Goal: Communication & Community: Answer question/provide support

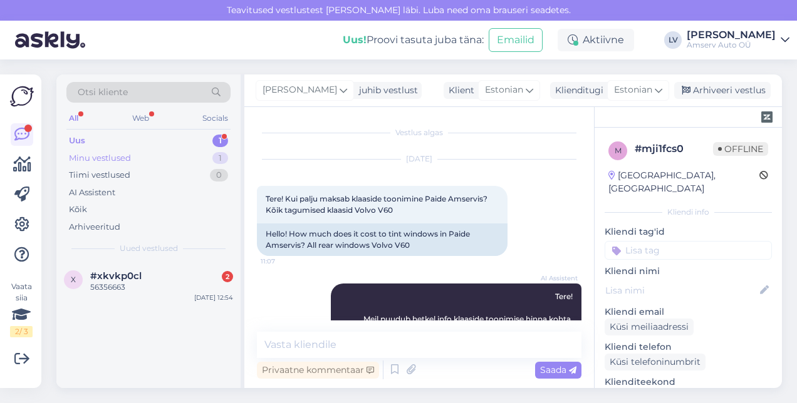
scroll to position [405, 0]
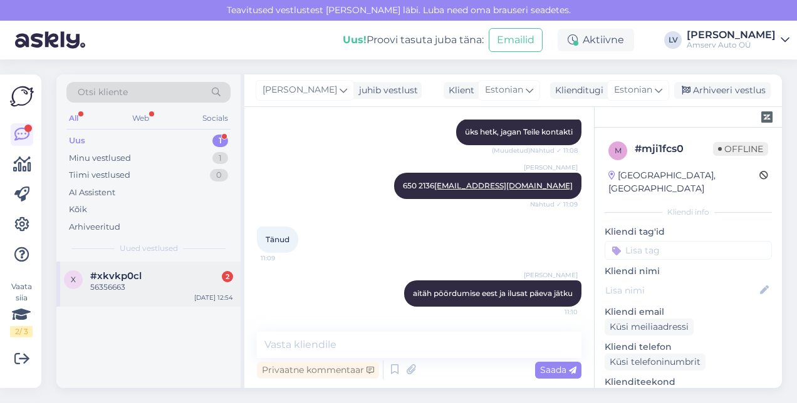
click at [151, 291] on div "56356663" at bounding box center [161, 287] width 143 height 11
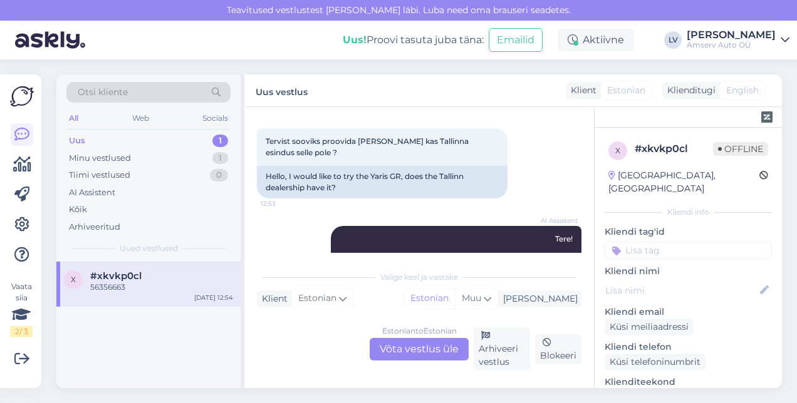
scroll to position [277, 0]
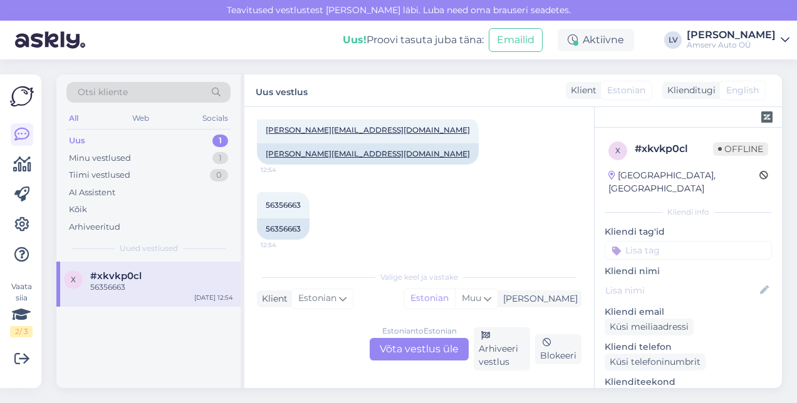
click at [402, 344] on div "Estonian to Estonian Võta vestlus üle" at bounding box center [419, 349] width 99 height 23
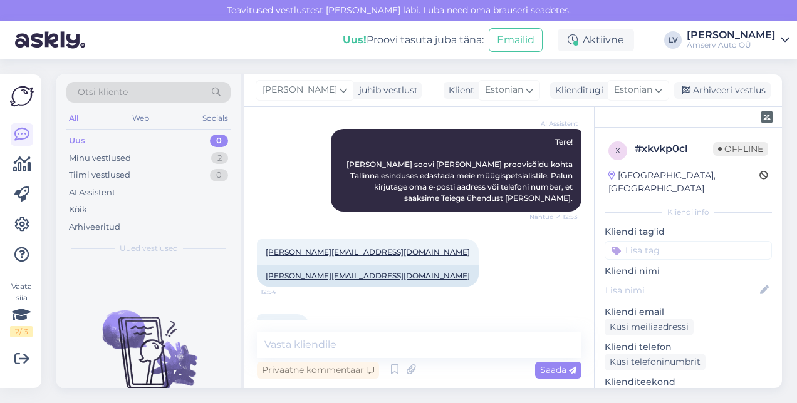
scroll to position [209, 0]
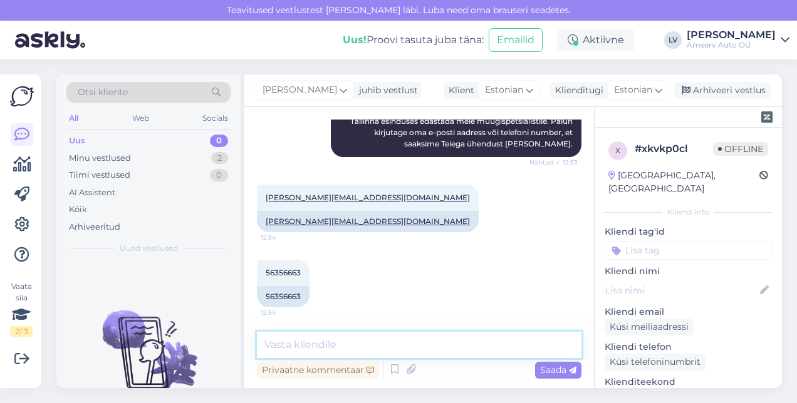
click at [449, 348] on textarea at bounding box center [419, 345] width 325 height 26
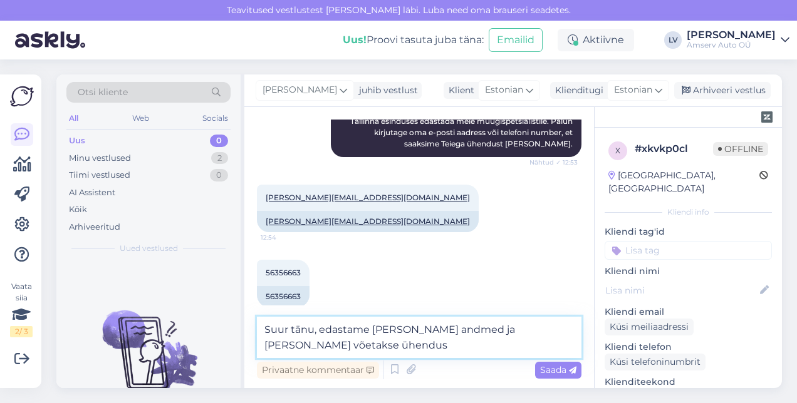
type textarea "Suur tänu, edastame [PERSON_NAME] andmed ja [PERSON_NAME] võetakse ühendust"
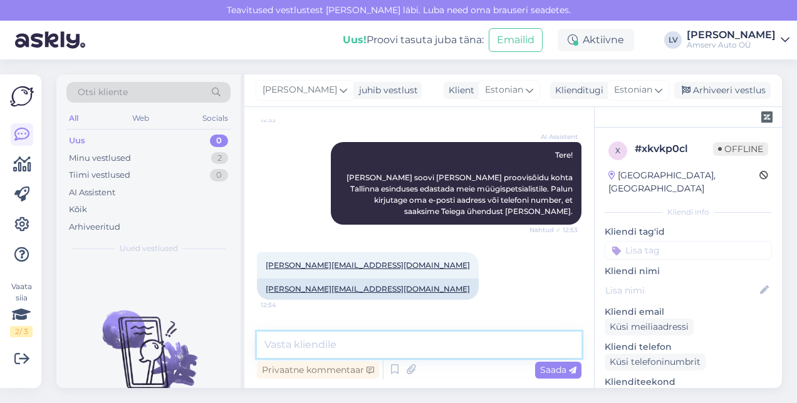
scroll to position [274, 0]
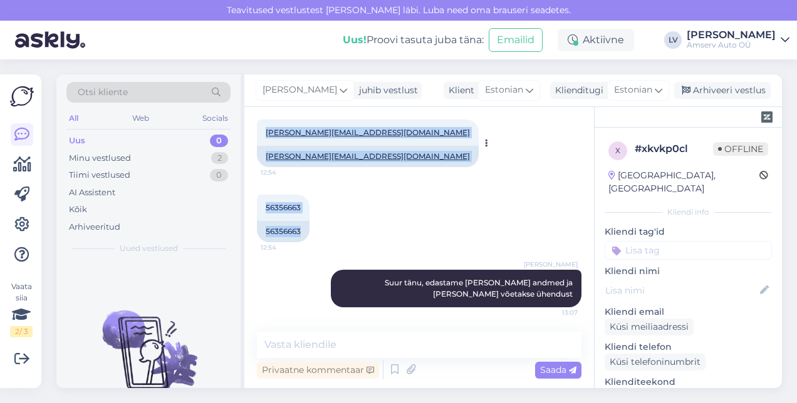
drag, startPoint x: 317, startPoint y: 239, endPoint x: 262, endPoint y: 129, distance: 122.7
click at [262, 129] on div "Vestlus algas [DATE] Tervist sooviks proovida Yaris GR kas Tallinna esindus sel…" at bounding box center [425, 220] width 336 height 201
drag, startPoint x: 262, startPoint y: 129, endPoint x: 278, endPoint y: 129, distance: 16.3
copy div "[PERSON_NAME][EMAIL_ADDRESS][DOMAIN_NAME] 12:54 [PERSON_NAME][EMAIL_ADDRESS][DO…"
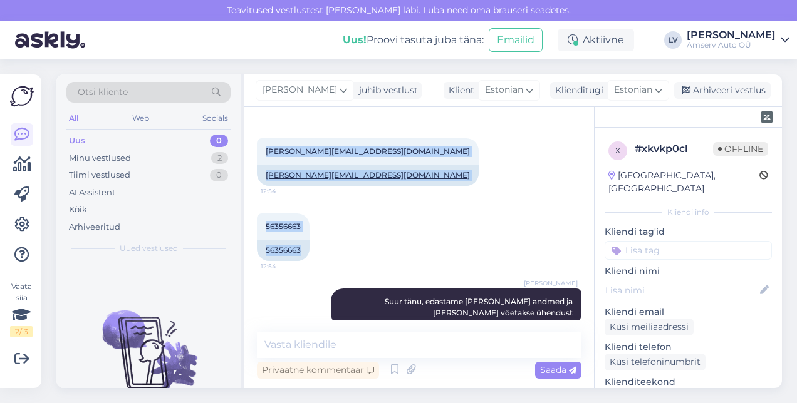
scroll to position [257, 0]
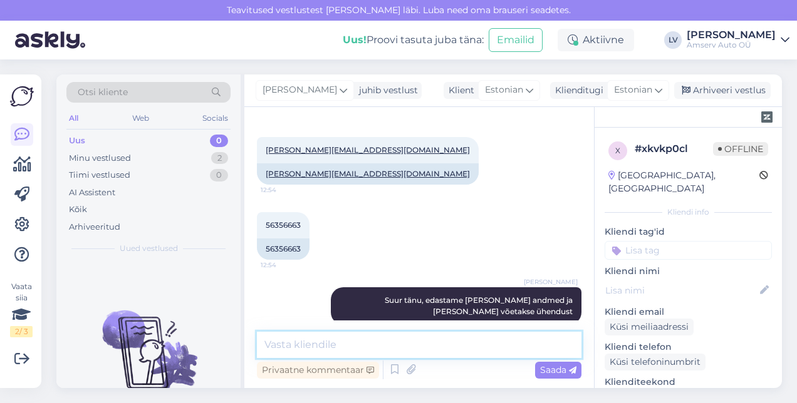
click at [357, 336] on textarea at bounding box center [419, 345] width 325 height 26
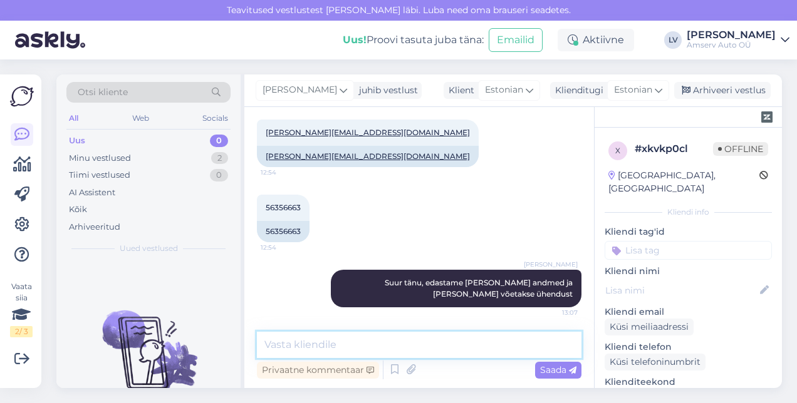
click at [373, 340] on textarea at bounding box center [419, 345] width 325 height 26
type textarea "Ilusat päeva jätku"
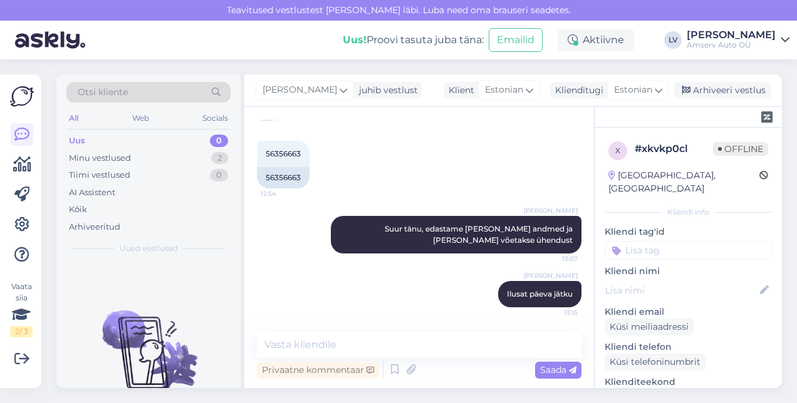
click at [641, 241] on input at bounding box center [688, 250] width 167 height 19
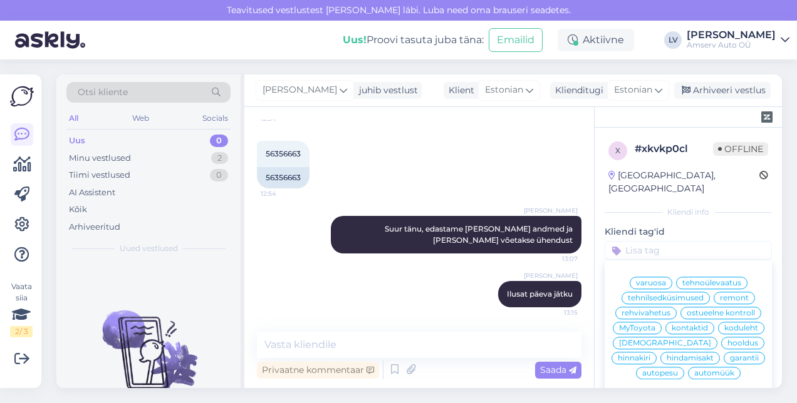
click at [712, 372] on span "automüük" at bounding box center [714, 374] width 40 height 8
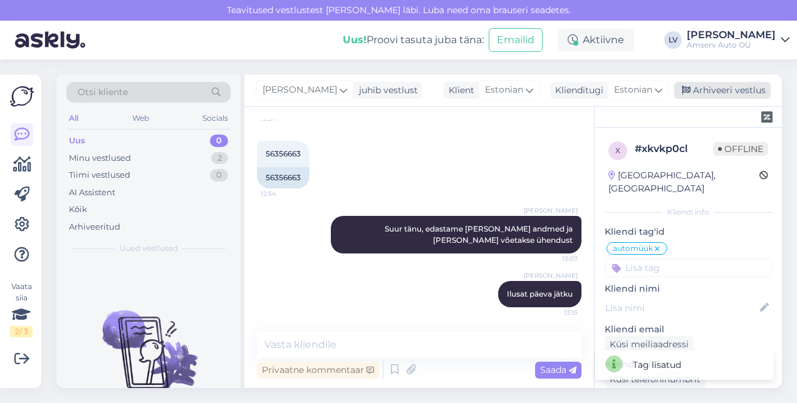
click at [732, 91] on div "Arhiveeri vestlus" at bounding box center [722, 90] width 96 height 17
